Goal: Task Accomplishment & Management: Use online tool/utility

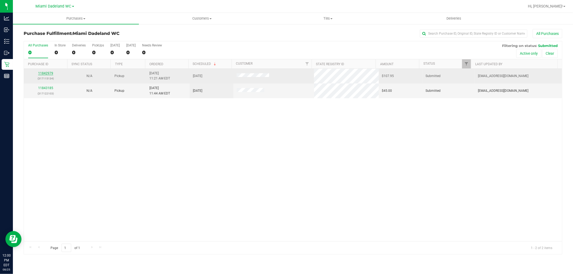
click at [39, 74] on link "11842979" at bounding box center [45, 73] width 15 height 4
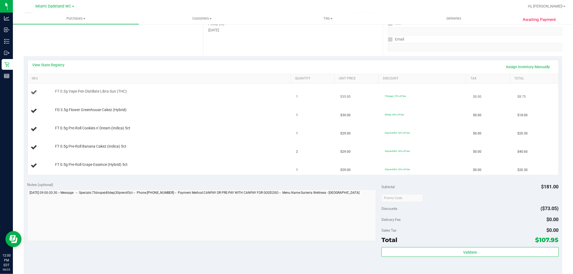
scroll to position [89, 0]
click at [149, 79] on link "SKU" at bounding box center [160, 78] width 257 height 4
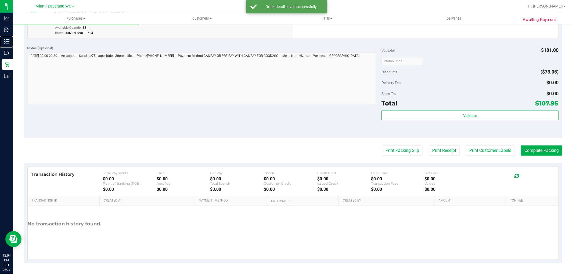
scroll to position [311, 0]
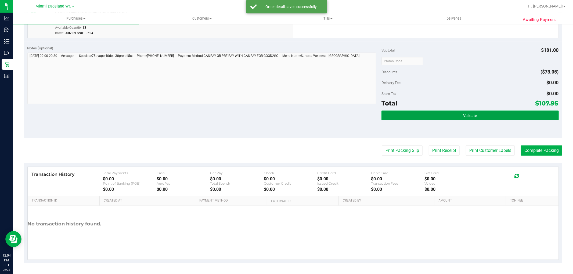
click at [457, 114] on button "Validate" at bounding box center [469, 116] width 177 height 10
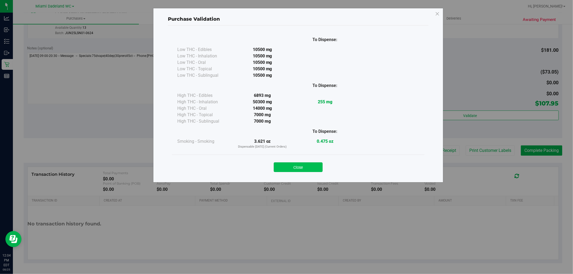
click at [301, 166] on button "Close" at bounding box center [298, 167] width 49 height 10
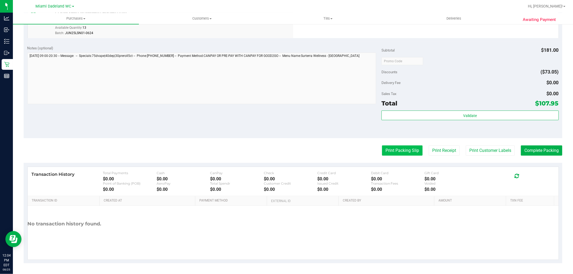
click at [396, 150] on button "Print Packing Slip" at bounding box center [402, 150] width 41 height 10
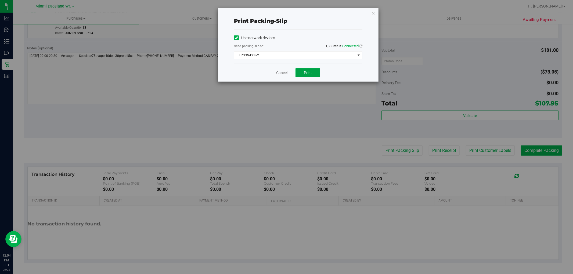
click at [308, 73] on span "Print" at bounding box center [308, 73] width 8 height 4
click at [276, 72] on link "Cancel" at bounding box center [281, 73] width 11 height 6
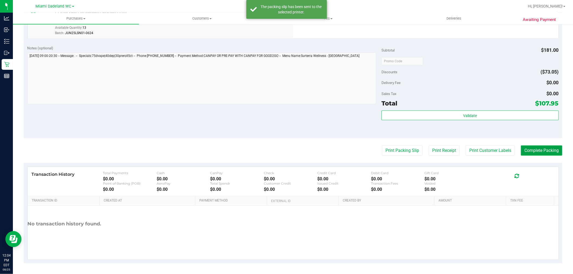
click at [537, 151] on button "Complete Packing" at bounding box center [540, 150] width 41 height 10
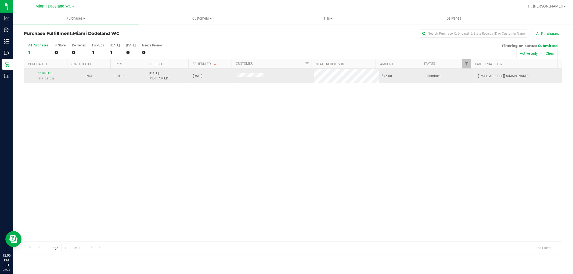
click at [50, 71] on div "11843185 (317122103)" at bounding box center [45, 76] width 37 height 10
click at [43, 75] on link "11843185" at bounding box center [45, 73] width 15 height 4
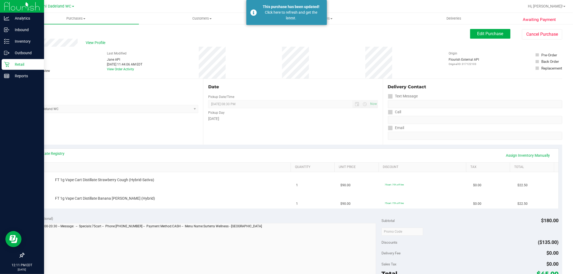
click at [5, 62] on icon at bounding box center [6, 64] width 5 height 5
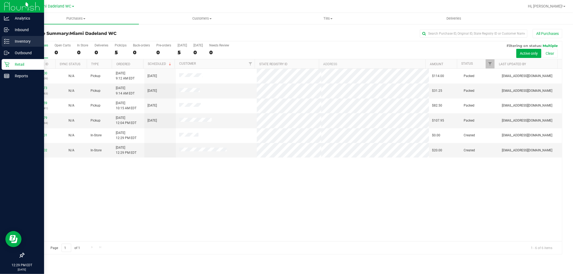
click at [17, 44] on p "Inventory" at bounding box center [25, 41] width 32 height 6
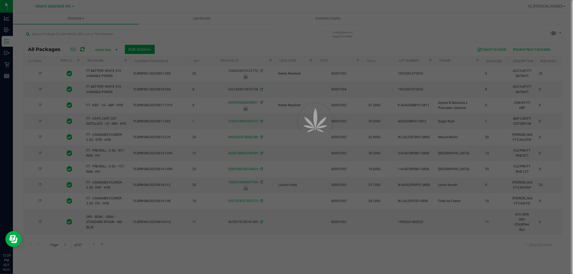
click at [73, 32] on div at bounding box center [286, 137] width 573 height 274
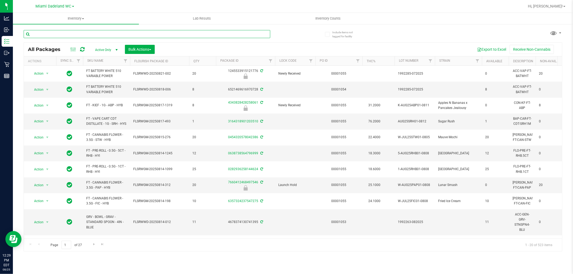
click at [73, 34] on input "text" at bounding box center [147, 34] width 246 height 8
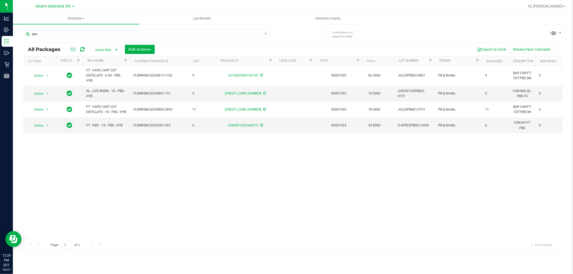
click at [135, 145] on div "Action Action Adjust qty Create package Edit attributes Global inventory Locate…" at bounding box center [293, 152] width 538 height 173
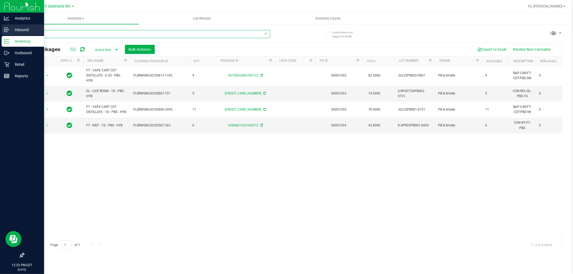
drag, startPoint x: 49, startPoint y: 33, endPoint x: 0, endPoint y: 27, distance: 49.5
click at [0, 28] on div "Analytics Inbound Inventory Outbound Retail Reports 12:32 PM EDT [DATE] 08/25 M…" at bounding box center [286, 137] width 573 height 274
type input "1ct"
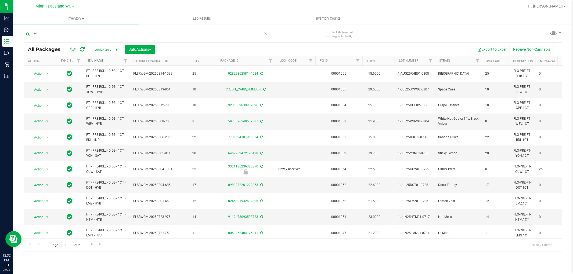
click at [101, 63] on link "SKU Name" at bounding box center [95, 61] width 16 height 4
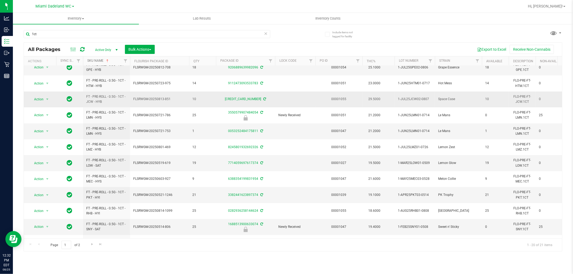
scroll to position [89, 0]
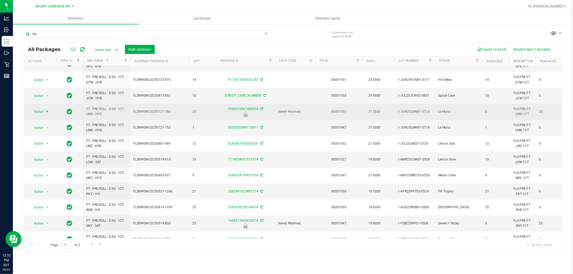
click at [40, 110] on span "Action" at bounding box center [36, 112] width 14 height 8
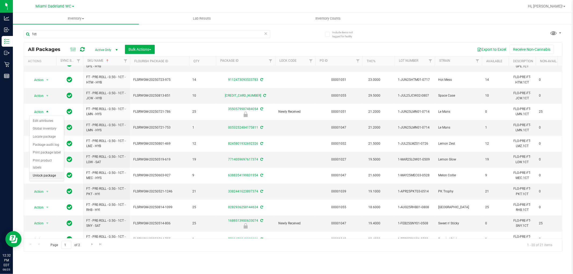
click at [52, 176] on li "Unlock package" at bounding box center [47, 176] width 34 height 8
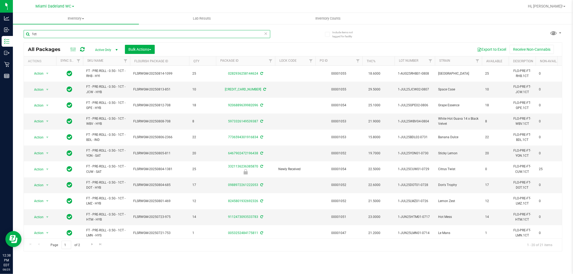
click at [47, 34] on input "1ct" at bounding box center [147, 34] width 246 height 8
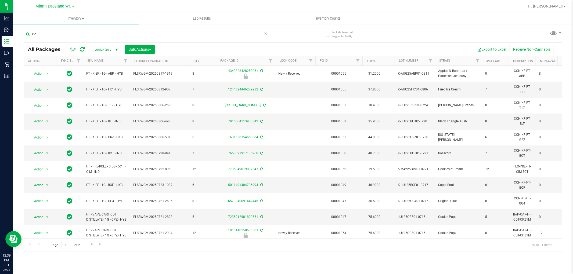
click at [106, 60] on th "SKU Name" at bounding box center [106, 60] width 47 height 9
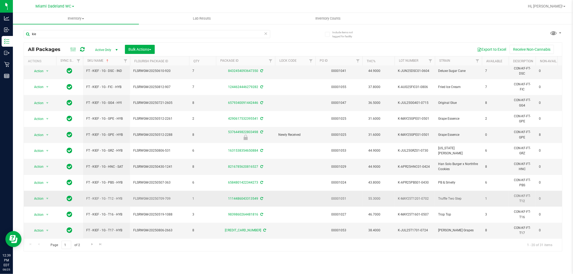
scroll to position [151, 0]
click at [93, 246] on span "Go to the next page" at bounding box center [92, 244] width 4 height 4
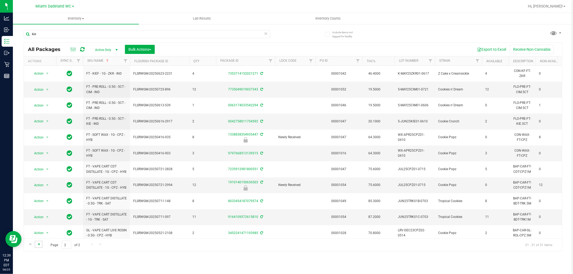
click at [38, 243] on span "Go to the previous page" at bounding box center [39, 244] width 4 height 4
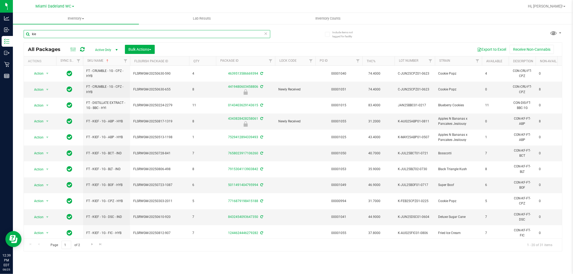
click at [81, 34] on input "kie" at bounding box center [147, 34] width 246 height 8
type input "1ct"
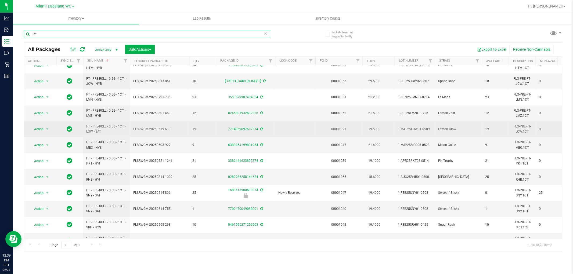
scroll to position [119, 0]
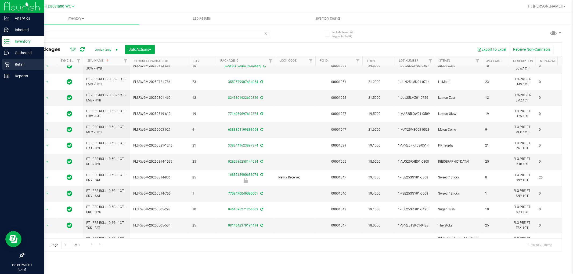
click at [19, 66] on p "Retail" at bounding box center [25, 64] width 32 height 6
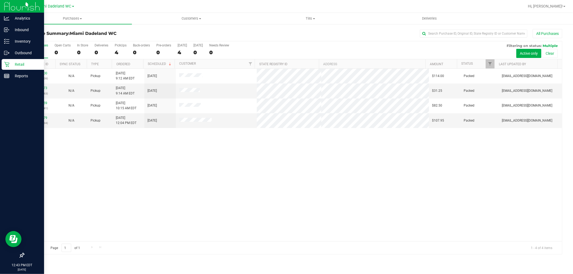
click at [188, 172] on div "11841400 (317072809) N/A Pickup [DATE] 9:12 AM EDT 8/25/2025 $114.00 Packed [EM…" at bounding box center [293, 155] width 538 height 173
click at [163, 170] on div "11841400 (317072809) N/A Pickup [DATE] 9:12 AM EDT 8/25/2025 $114.00 Packed [EM…" at bounding box center [293, 155] width 538 height 173
click at [30, 41] on p "Inventory" at bounding box center [25, 41] width 32 height 6
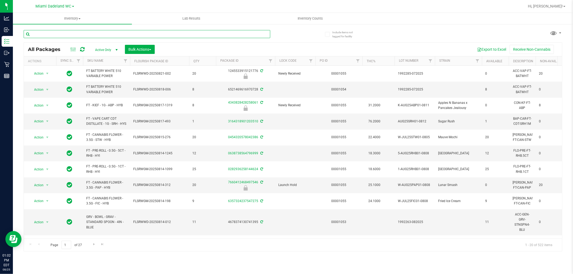
click at [78, 35] on input "text" at bounding box center [147, 34] width 246 height 8
type input "10CT"
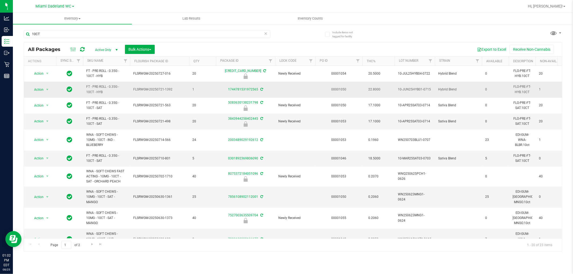
click at [197, 93] on td "1" at bounding box center [202, 90] width 27 height 16
click at [105, 61] on th "SKU Name" at bounding box center [106, 60] width 47 height 9
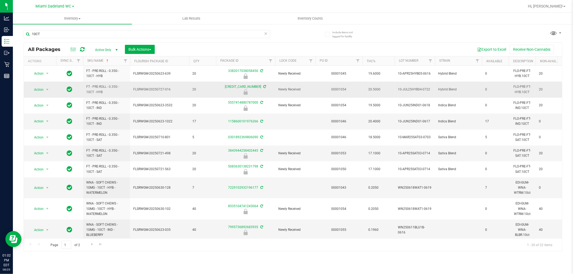
click at [137, 94] on td "FLSRWGM-20250727-016" at bounding box center [159, 90] width 59 height 16
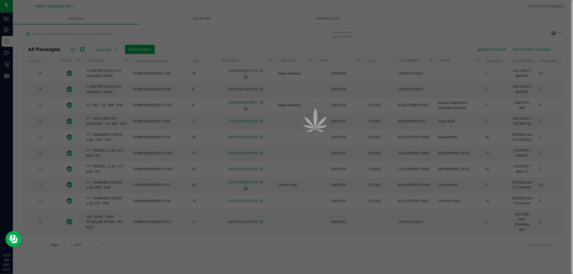
click at [89, 34] on div at bounding box center [286, 137] width 573 height 274
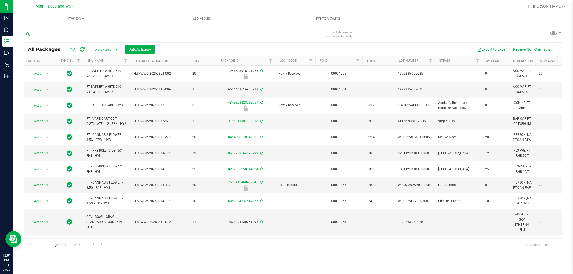
click at [88, 34] on input "text" at bounding box center [147, 34] width 246 height 8
type input "bez"
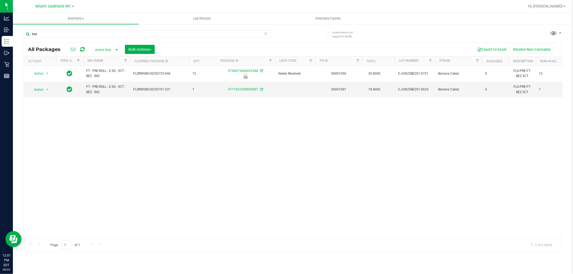
click at [138, 132] on div "Action Action Edit attributes Global inventory Locate package Package audit log…" at bounding box center [293, 152] width 538 height 173
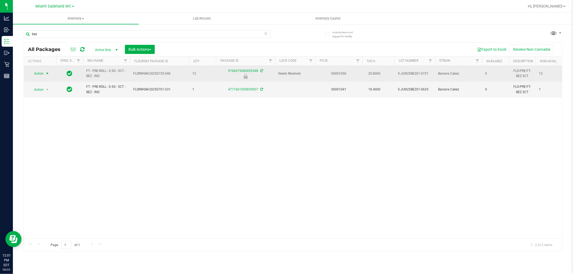
click at [40, 73] on span "Action" at bounding box center [36, 74] width 14 height 8
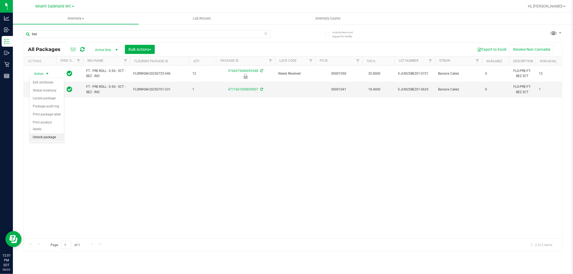
click at [36, 137] on li "Unlock package" at bounding box center [47, 137] width 34 height 8
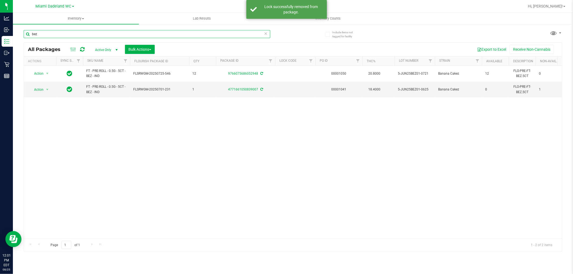
click at [78, 37] on input "bez" at bounding box center [147, 34] width 246 height 8
type input "cim"
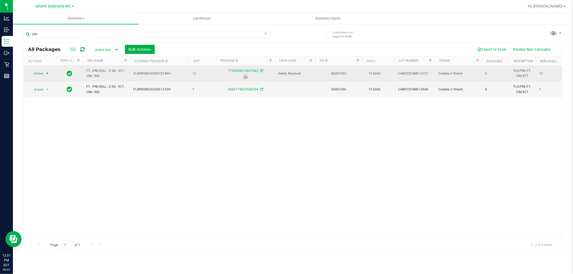
click at [30, 72] on span "Action" at bounding box center [36, 74] width 14 height 8
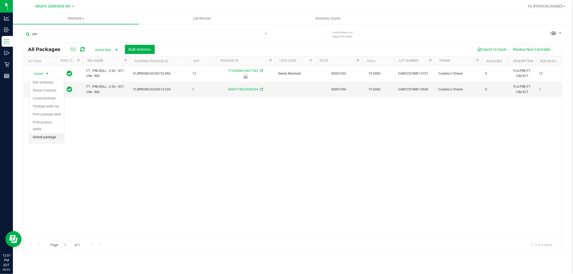
click at [54, 138] on li "Unlock package" at bounding box center [47, 137] width 34 height 8
click at [216, 117] on div "Action Action Adjust qty Create package Edit attributes Global inventory Locate…" at bounding box center [293, 152] width 538 height 173
